Goal: Task Accomplishment & Management: Use online tool/utility

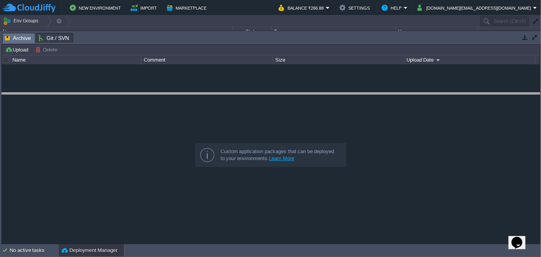
drag, startPoint x: 297, startPoint y: 35, endPoint x: 304, endPoint y: 95, distance: 60.3
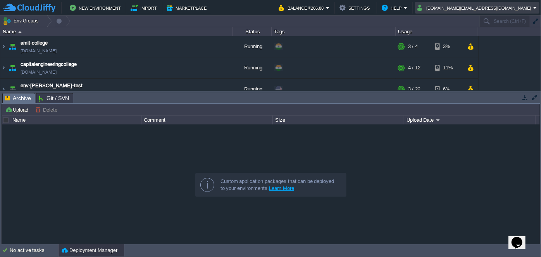
click at [533, 8] on em "[DOMAIN_NAME][EMAIL_ADDRESS][DOMAIN_NAME]" at bounding box center [477, 7] width 120 height 9
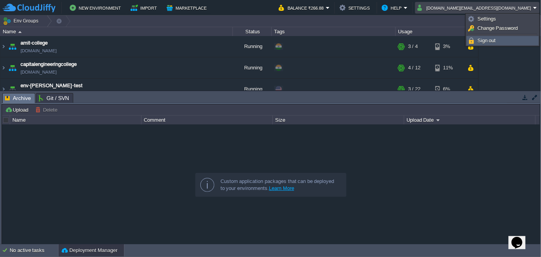
click at [489, 39] on span "Sign out" at bounding box center [486, 41] width 19 height 6
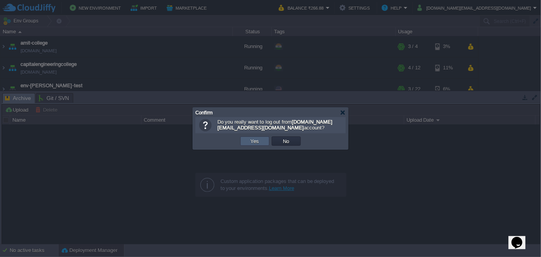
click at [263, 141] on td "Yes" at bounding box center [254, 140] width 29 height 9
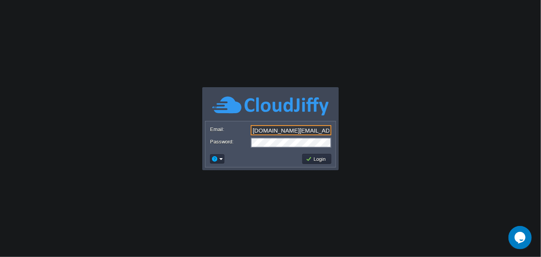
drag, startPoint x: 314, startPoint y: 131, endPoint x: 242, endPoint y: 133, distance: 72.0
click at [242, 133] on div "Email: [DOMAIN_NAME][EMAIL_ADDRESS][DOMAIN_NAME]" at bounding box center [270, 130] width 121 height 11
click at [254, 128] on input ":[PERSON_NAME][EMAIL_ADDRESS][PERSON_NAME][DOMAIN_NAME]" at bounding box center [291, 130] width 81 height 10
type input "[PERSON_NAME][EMAIL_ADDRESS][PERSON_NAME][DOMAIN_NAME]"
click at [367, 130] on body "Application Platform v.8.10.2 This field must contain an email address Email: […" at bounding box center [270, 128] width 541 height 257
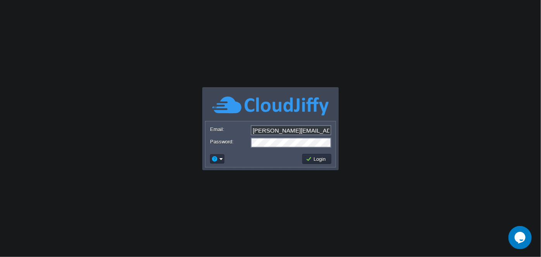
click at [249, 180] on body "Application Platform v.8.10.2 This field must contain an email address Email: […" at bounding box center [270, 128] width 541 height 257
click at [318, 159] on button "Login" at bounding box center [317, 158] width 22 height 7
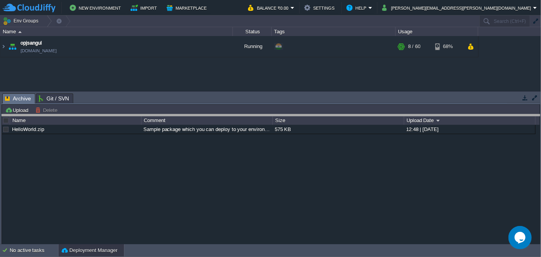
drag, startPoint x: 251, startPoint y: 93, endPoint x: 247, endPoint y: 114, distance: 21.6
click at [247, 114] on body "New Environment Import Marketplace Bonus ₹0.00 Upgrade Account Balance ₹0.00 Se…" at bounding box center [270, 128] width 541 height 257
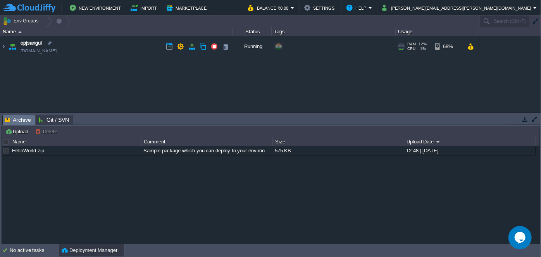
click at [7, 49] on img at bounding box center [12, 46] width 11 height 21
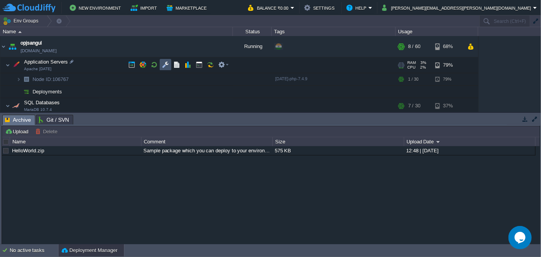
click at [165, 65] on button "button" at bounding box center [165, 64] width 7 height 7
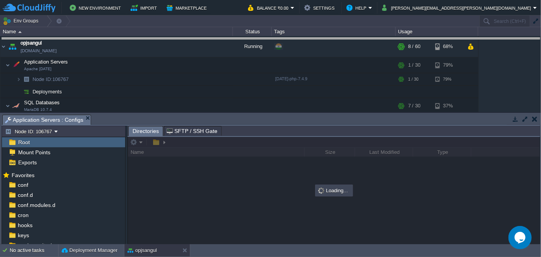
drag, startPoint x: 230, startPoint y: 115, endPoint x: 221, endPoint y: 39, distance: 77.2
click at [221, 39] on body "New Environment Import Marketplace Bonus ₹0.00 Upgrade Account Balance ₹0.00 Se…" at bounding box center [270, 128] width 541 height 257
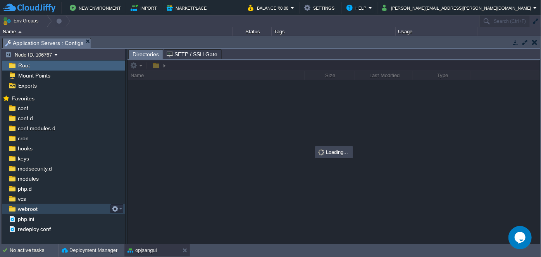
click at [33, 211] on span "webroot" at bounding box center [27, 208] width 22 height 7
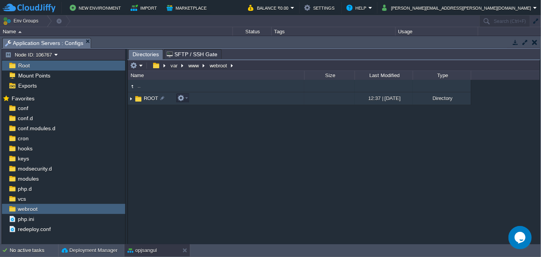
click at [132, 100] on img at bounding box center [131, 99] width 6 height 12
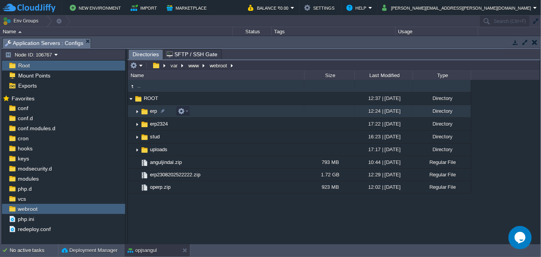
click at [138, 112] on img at bounding box center [137, 111] width 6 height 12
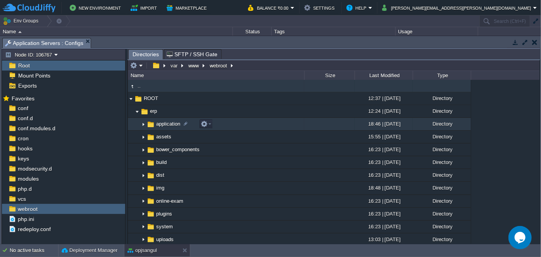
click at [145, 122] on img at bounding box center [143, 124] width 6 height 12
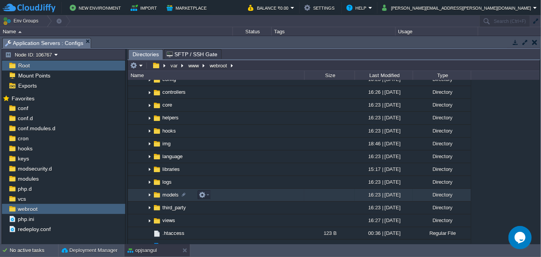
scroll to position [141, 0]
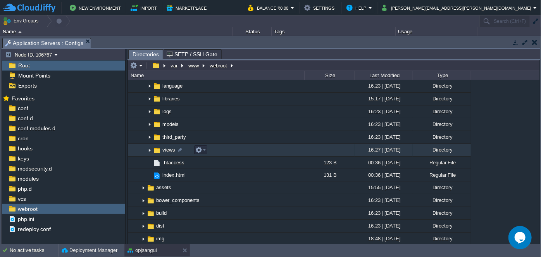
click at [151, 151] on img at bounding box center [149, 150] width 6 height 12
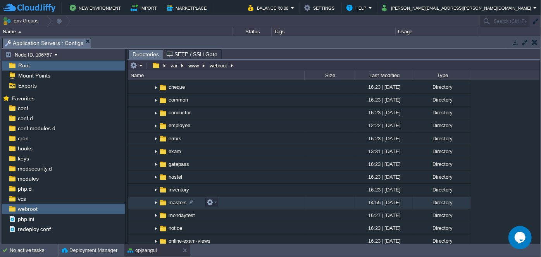
scroll to position [246, 0]
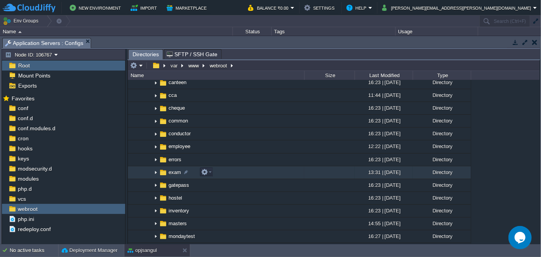
click at [156, 170] on img at bounding box center [156, 173] width 6 height 12
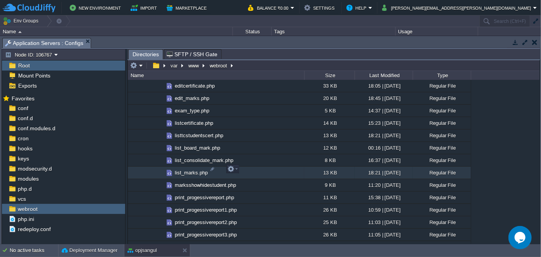
scroll to position [634, 0]
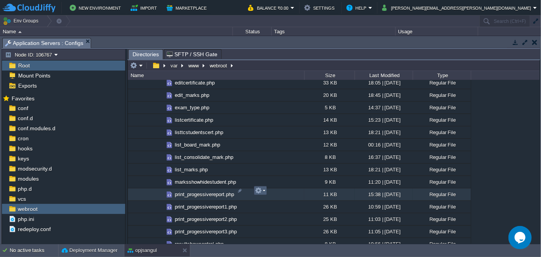
click at [265, 191] on td at bounding box center [260, 190] width 13 height 9
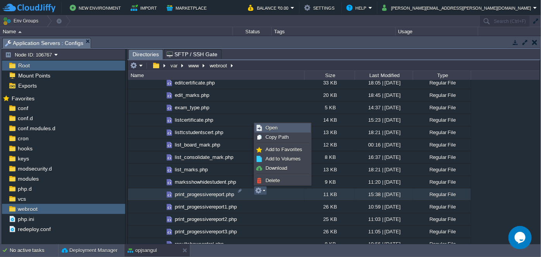
click at [285, 126] on link "Open" at bounding box center [282, 128] width 55 height 9
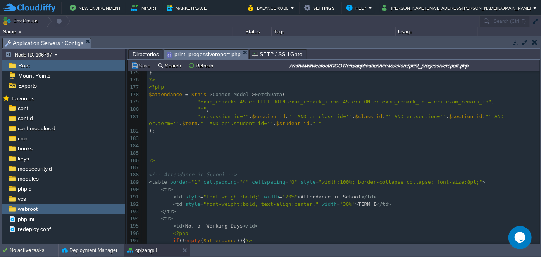
scroll to position [0, 0]
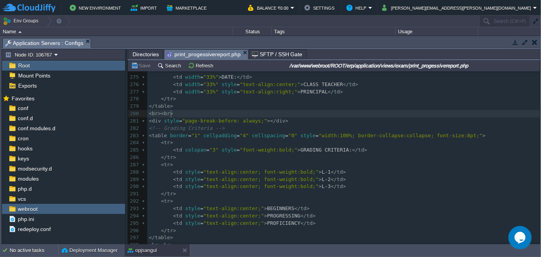
type textarea "<div style="page-break-before: always;"></div"
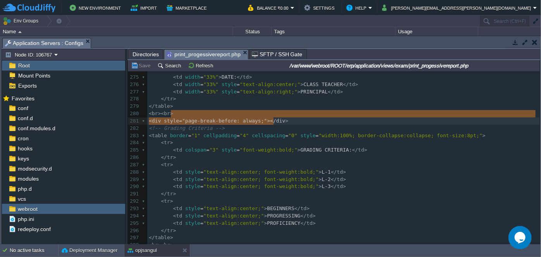
drag, startPoint x: 287, startPoint y: 115, endPoint x: 275, endPoint y: 117, distance: 11.8
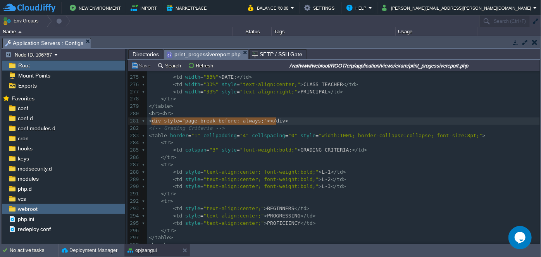
type textarea "<div style="page-break-before: always;"></div>"
drag, startPoint x: 290, startPoint y: 122, endPoint x: 149, endPoint y: 124, distance: 141.0
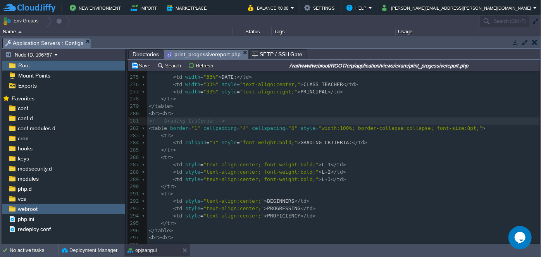
click at [233, 102] on pre "</ tr >" at bounding box center [343, 98] width 392 height 7
click at [181, 112] on pre "< br >< br >" at bounding box center [343, 113] width 392 height 7
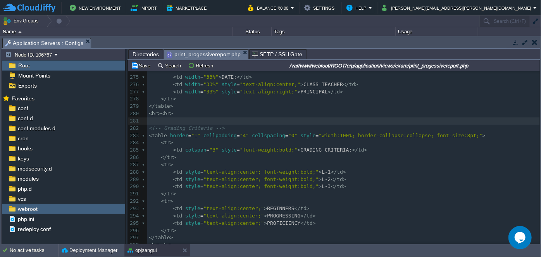
type textarea "<div style="page-break-before: always;"></div>"
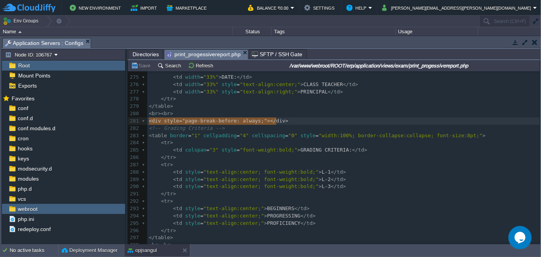
click at [283, 128] on pre "<!-- Grading Criteria -->" at bounding box center [343, 128] width 392 height 7
type textarea "<div style="page-break-before: always;"></div>"
drag, startPoint x: 283, startPoint y: 120, endPoint x: 144, endPoint y: 124, distance: 138.3
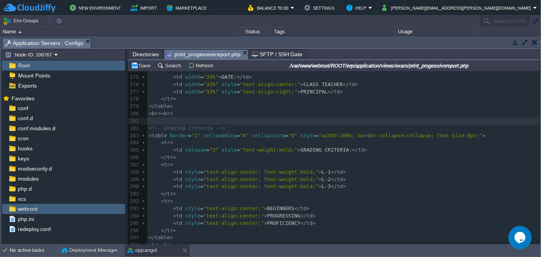
click at [424, 105] on pre "</ table >" at bounding box center [343, 106] width 392 height 7
click at [366, 115] on div "261 ​ 262 <!-- Specific Remark --> 263 < table border = "1" cellpadding = "4" c…" at bounding box center [343, 124] width 392 height 306
